Goal: Task Accomplishment & Management: Manage account settings

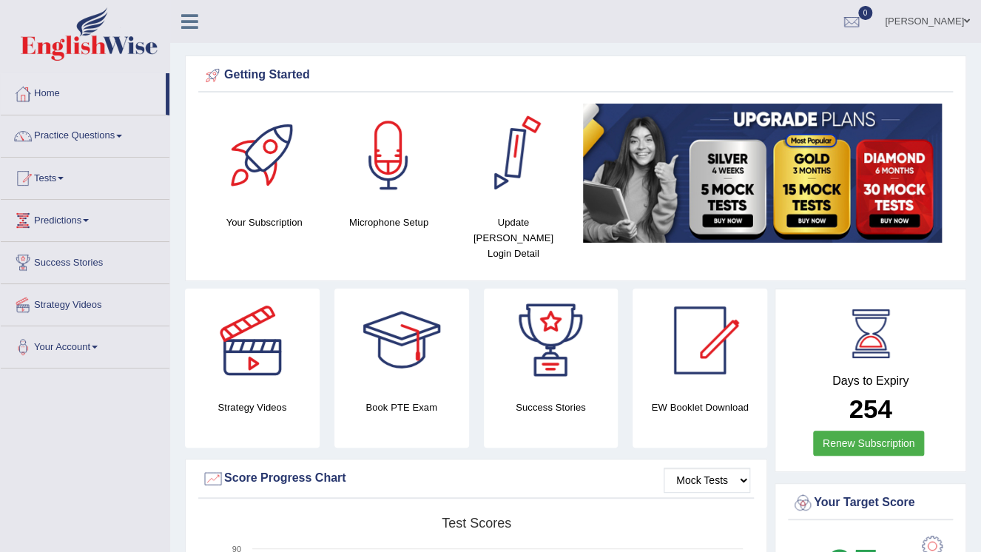
click at [962, 21] on link "Yurina Taira" at bounding box center [927, 19] width 107 height 38
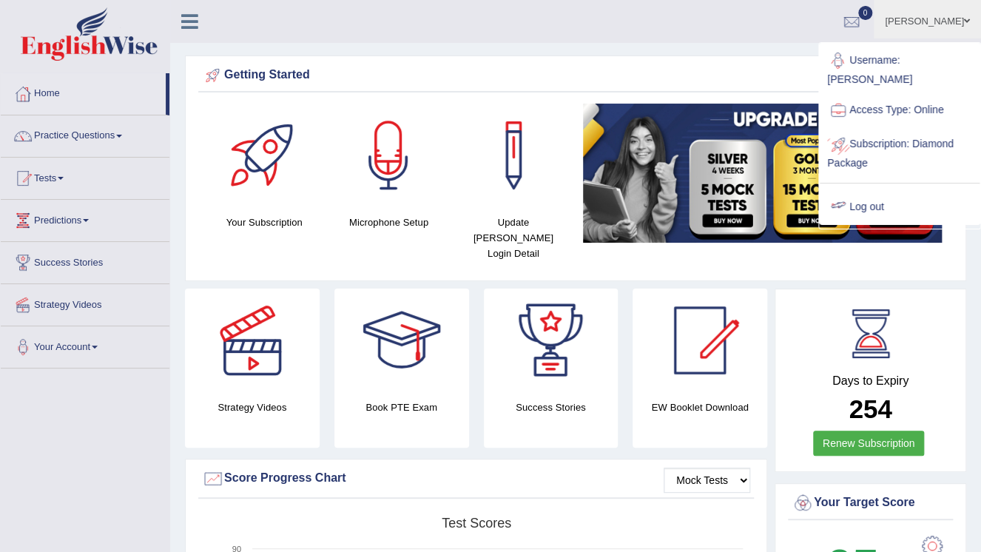
click at [882, 190] on link "Log out" at bounding box center [900, 207] width 160 height 34
